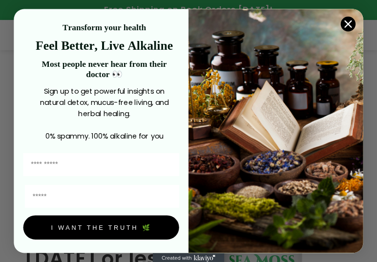
click at [350, 24] on circle "Close dialog" at bounding box center [348, 24] width 15 height 15
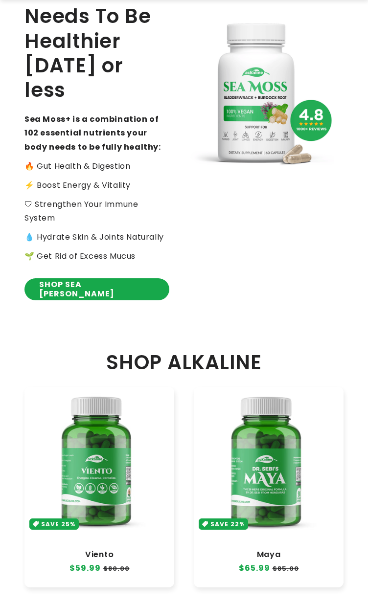
scroll to position [196, 0]
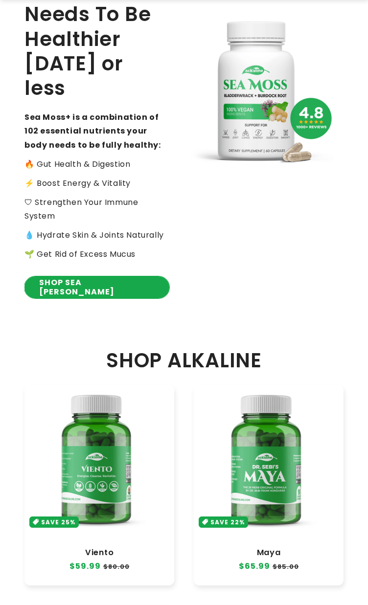
click at [79, 262] on link "SHOP SEA [PERSON_NAME]" at bounding box center [96, 287] width 145 height 22
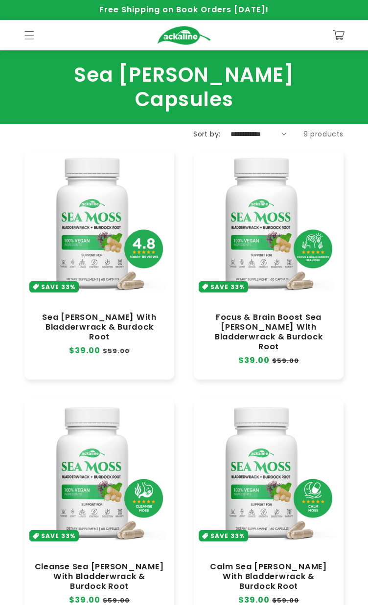
click at [245, 312] on link "Focus & Brain Boost Sea Moss With Bladderwrack & Burdock Root" at bounding box center [268, 332] width 130 height 40
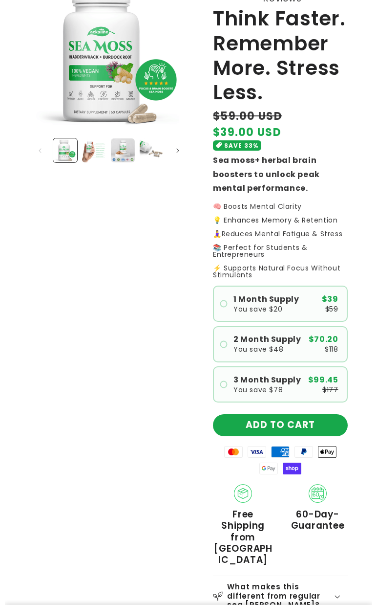
scroll to position [196, 0]
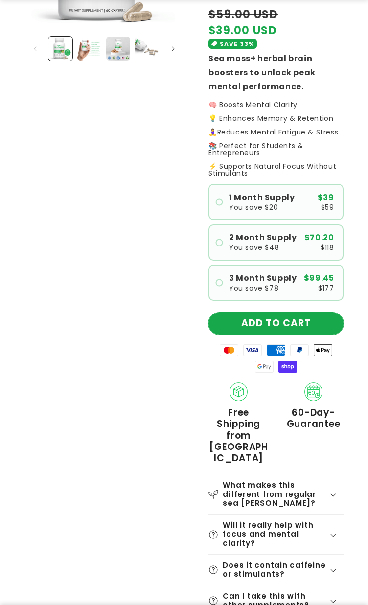
click at [249, 327] on button "ADD TO CART" at bounding box center [275, 323] width 135 height 22
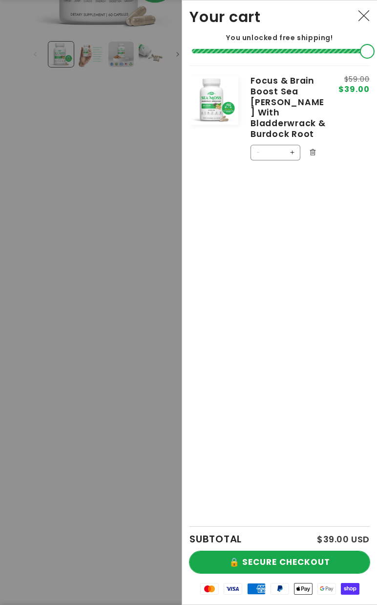
click at [279, 562] on button "🔒 SECURE CHECKOUT" at bounding box center [280, 562] width 180 height 22
